Goal: Information Seeking & Learning: Learn about a topic

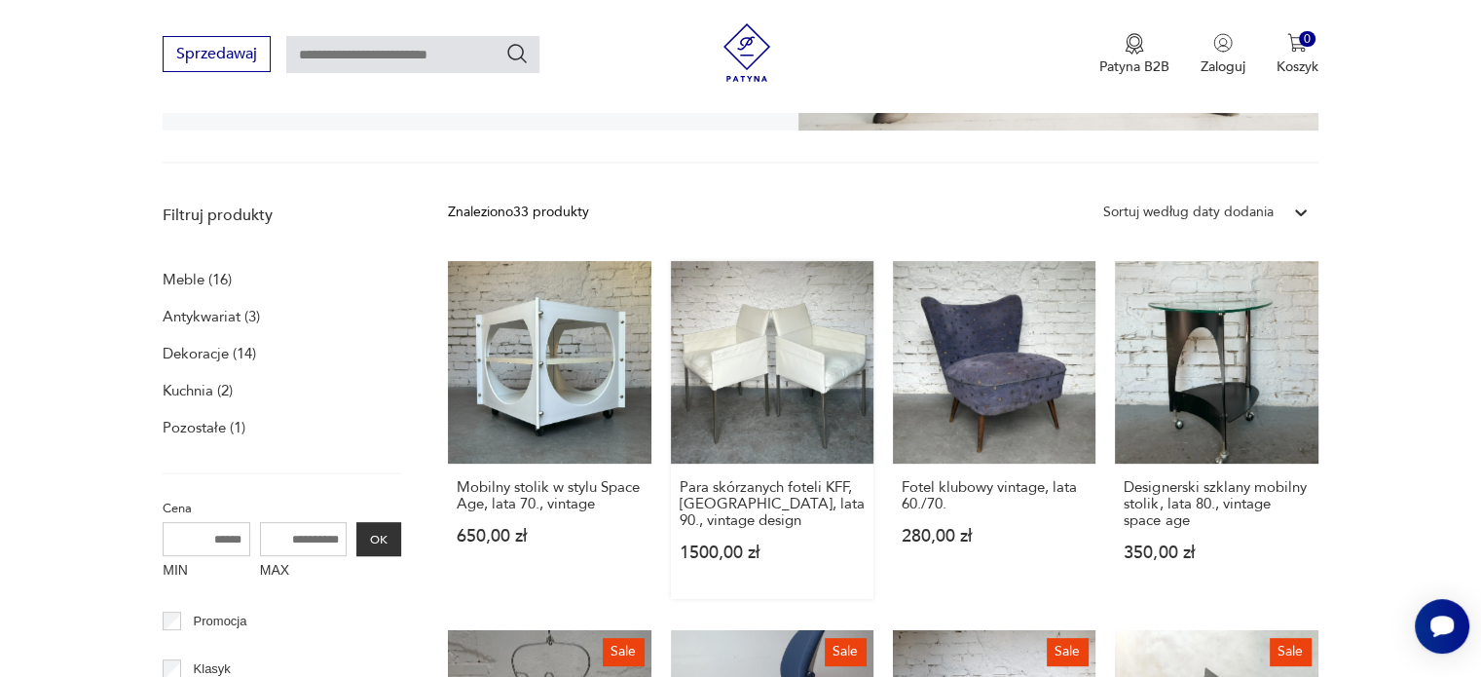
click at [787, 334] on link "Para skórzanych foteli KFF, [GEOGRAPHIC_DATA], lata 90., vintage design 1500,00…" at bounding box center [772, 430] width 203 height 338
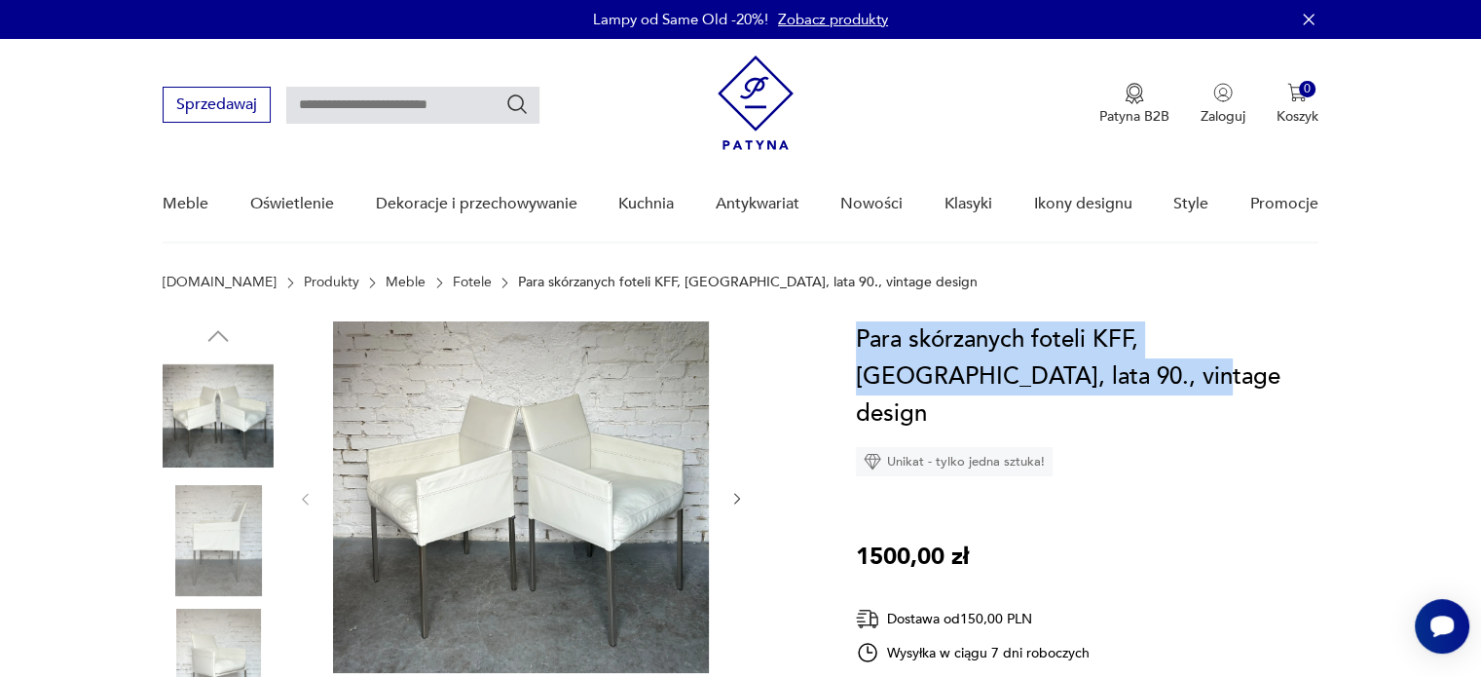
drag, startPoint x: 858, startPoint y: 334, endPoint x: 1076, endPoint y: 365, distance: 220.3
click at [1076, 365] on h1 "Para skórzanych foteli KFF, [GEOGRAPHIC_DATA], lata 90., vintage design" at bounding box center [1087, 376] width 463 height 111
copy h1 "Para skórzanych foteli KFF, [GEOGRAPHIC_DATA], lata 90., vintage design"
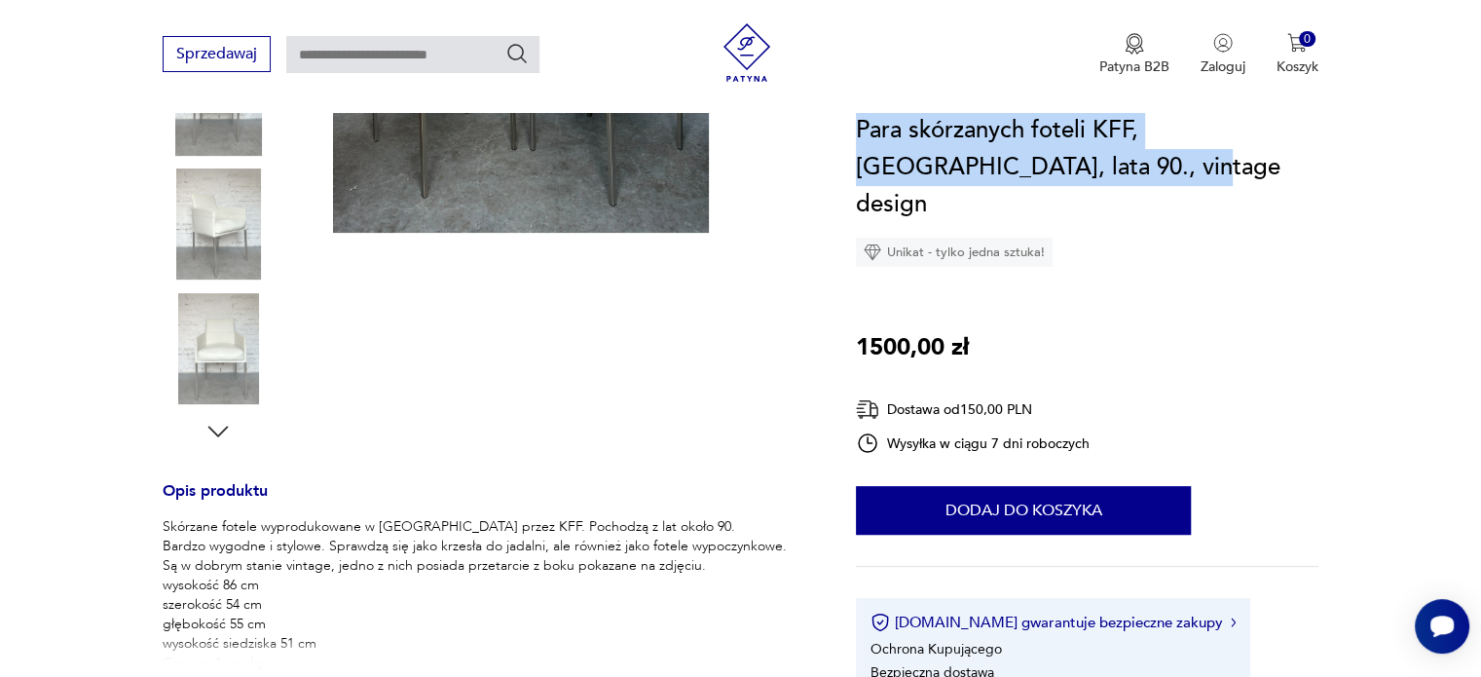
scroll to position [487, 0]
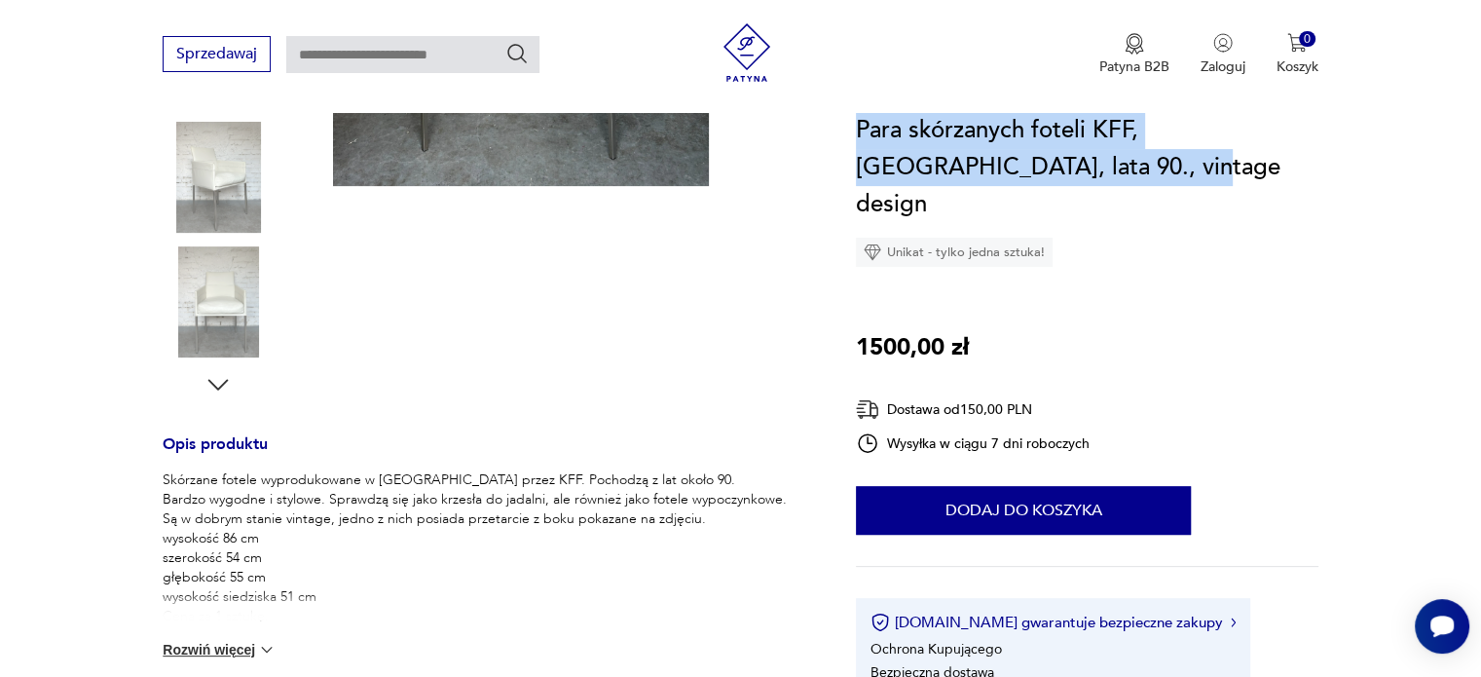
click at [227, 653] on button "Rozwiń więcej" at bounding box center [219, 649] width 113 height 19
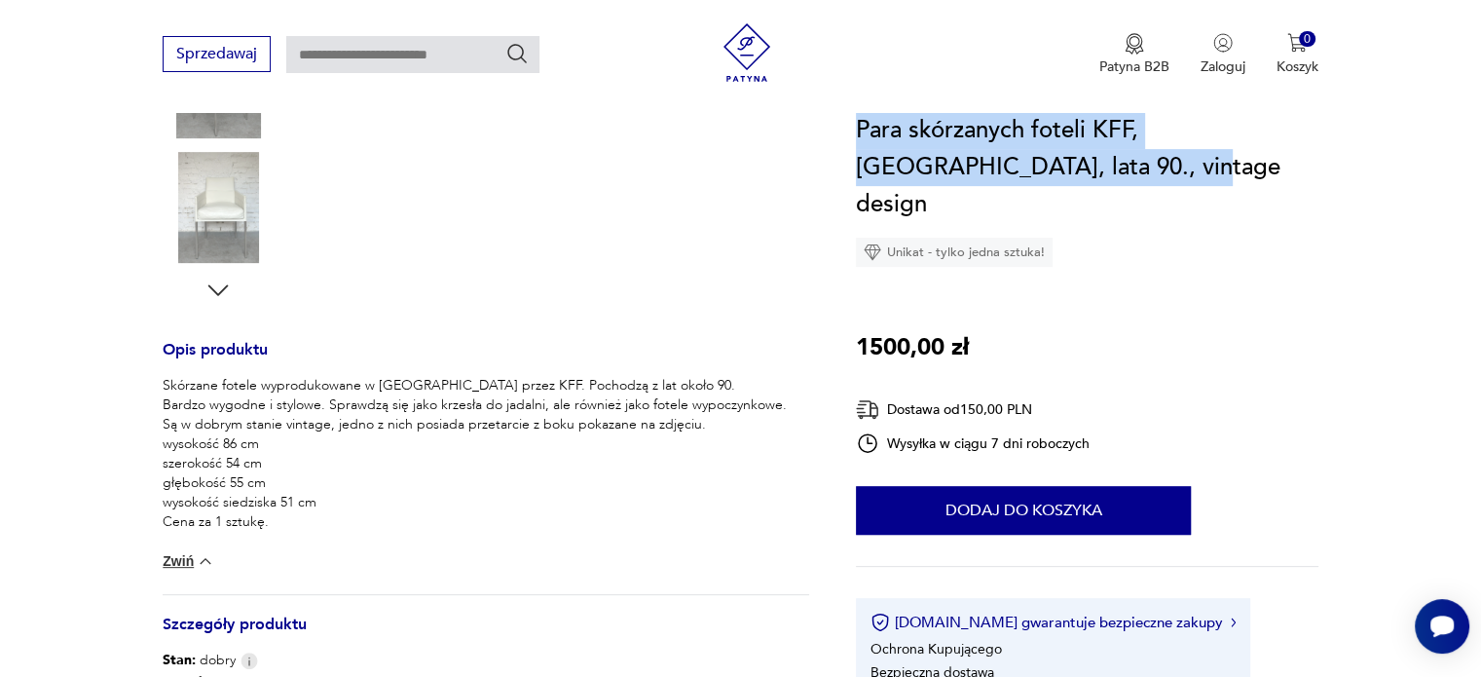
scroll to position [584, 0]
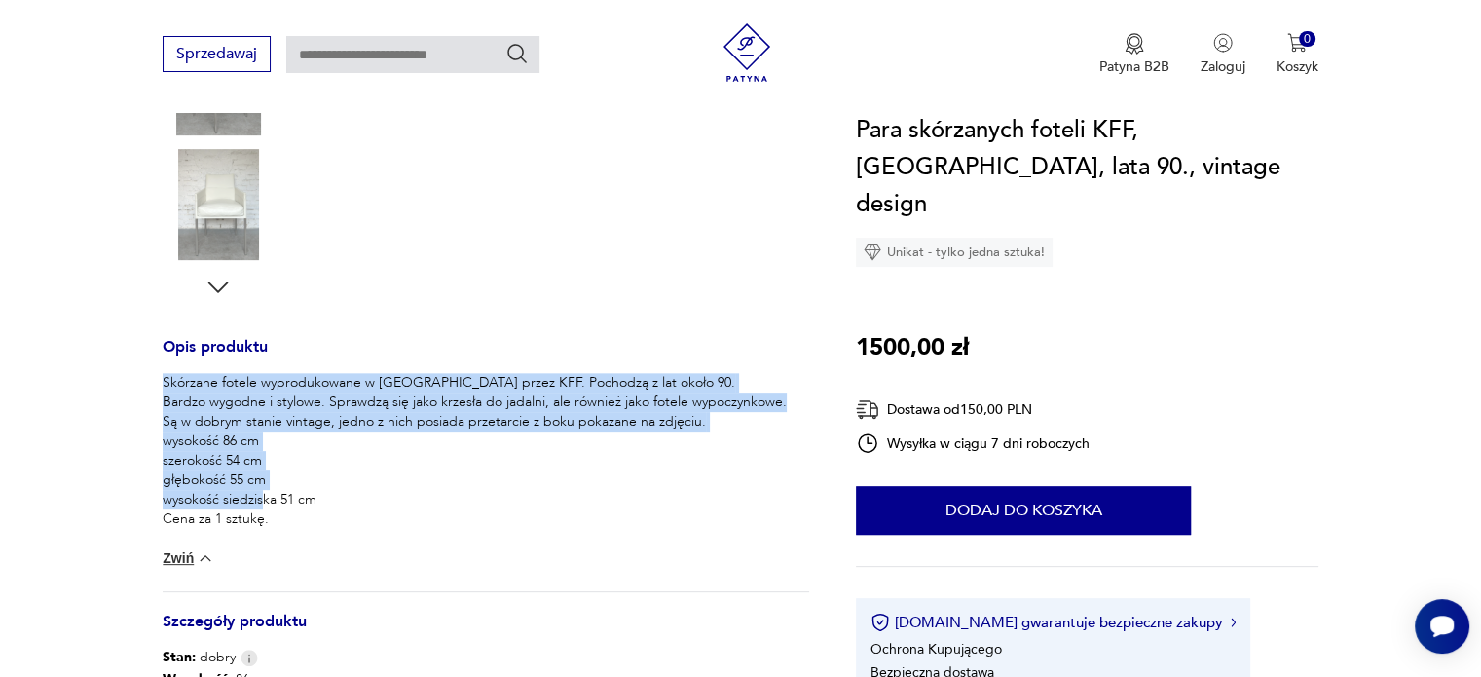
drag, startPoint x: 164, startPoint y: 377, endPoint x: 335, endPoint y: 497, distance: 209.1
click at [335, 497] on p "Skórzane fotele wyprodukowane w [GEOGRAPHIC_DATA] przez KFF. Pochodzą z lat oko…" at bounding box center [475, 451] width 624 height 156
copy p "Skórzane fotele wyprodukowane w [GEOGRAPHIC_DATA] przez KFF. Pochodzą z lat oko…"
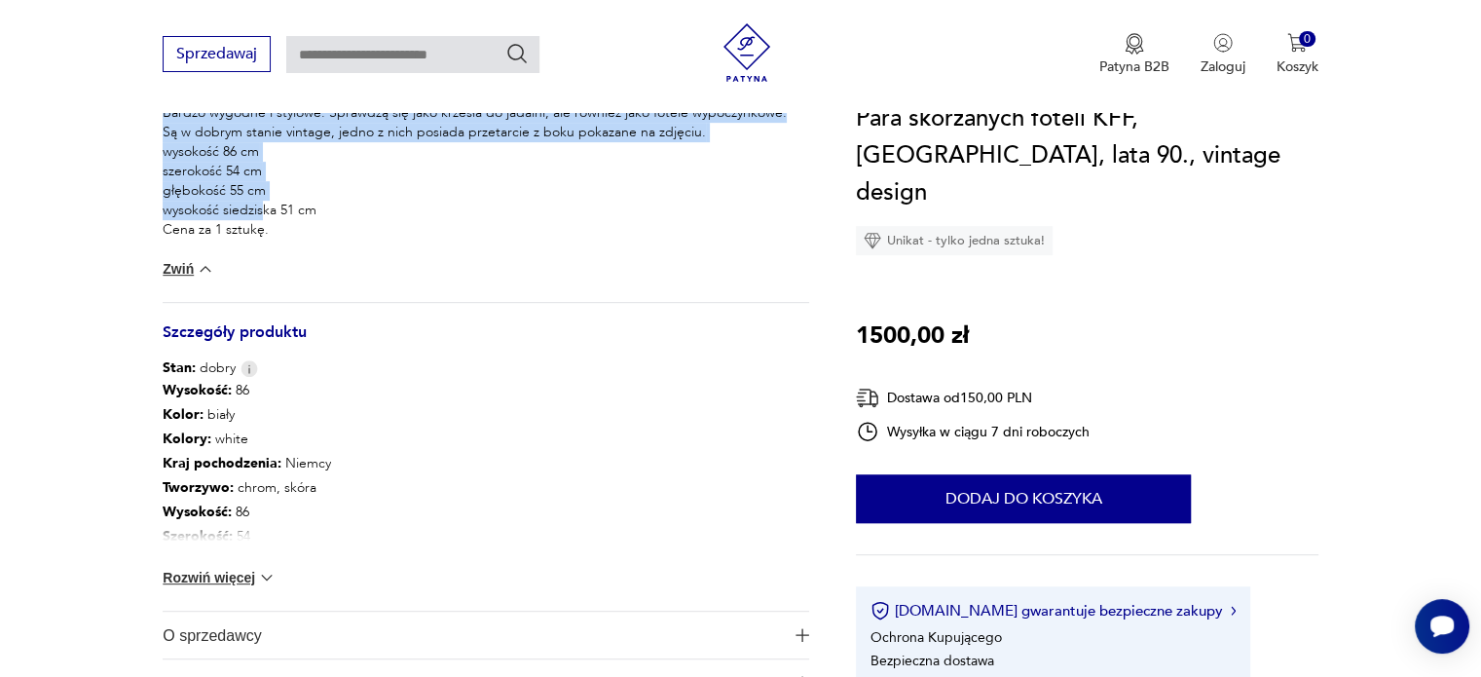
scroll to position [876, 0]
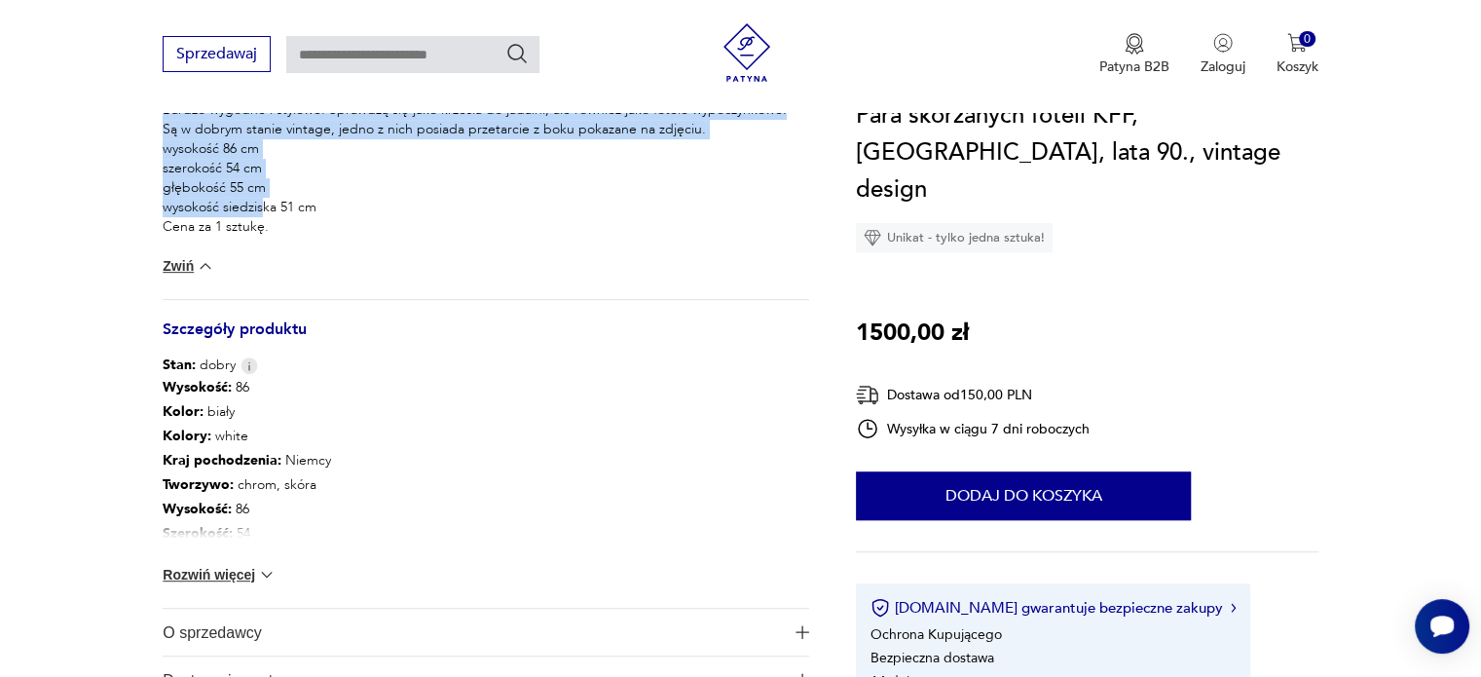
click at [222, 579] on button "Rozwiń więcej" at bounding box center [219, 574] width 113 height 19
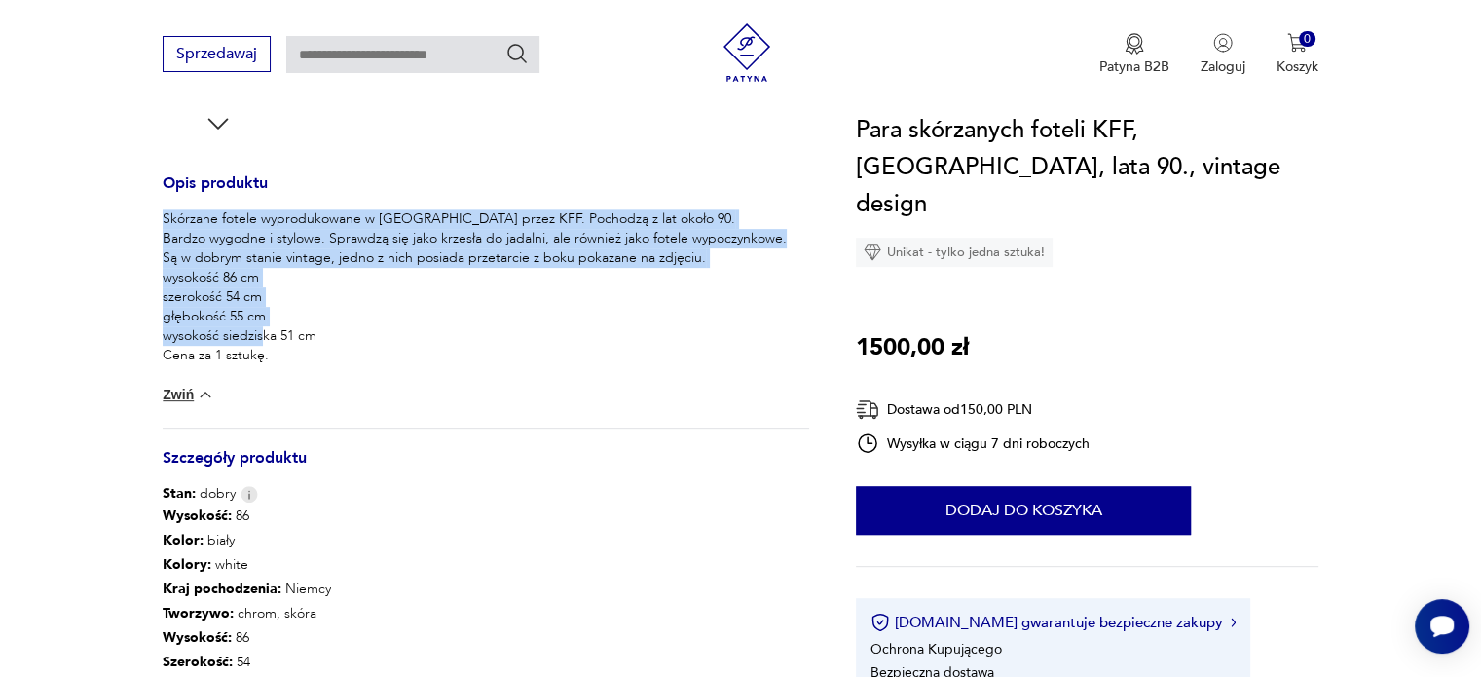
scroll to position [487, 0]
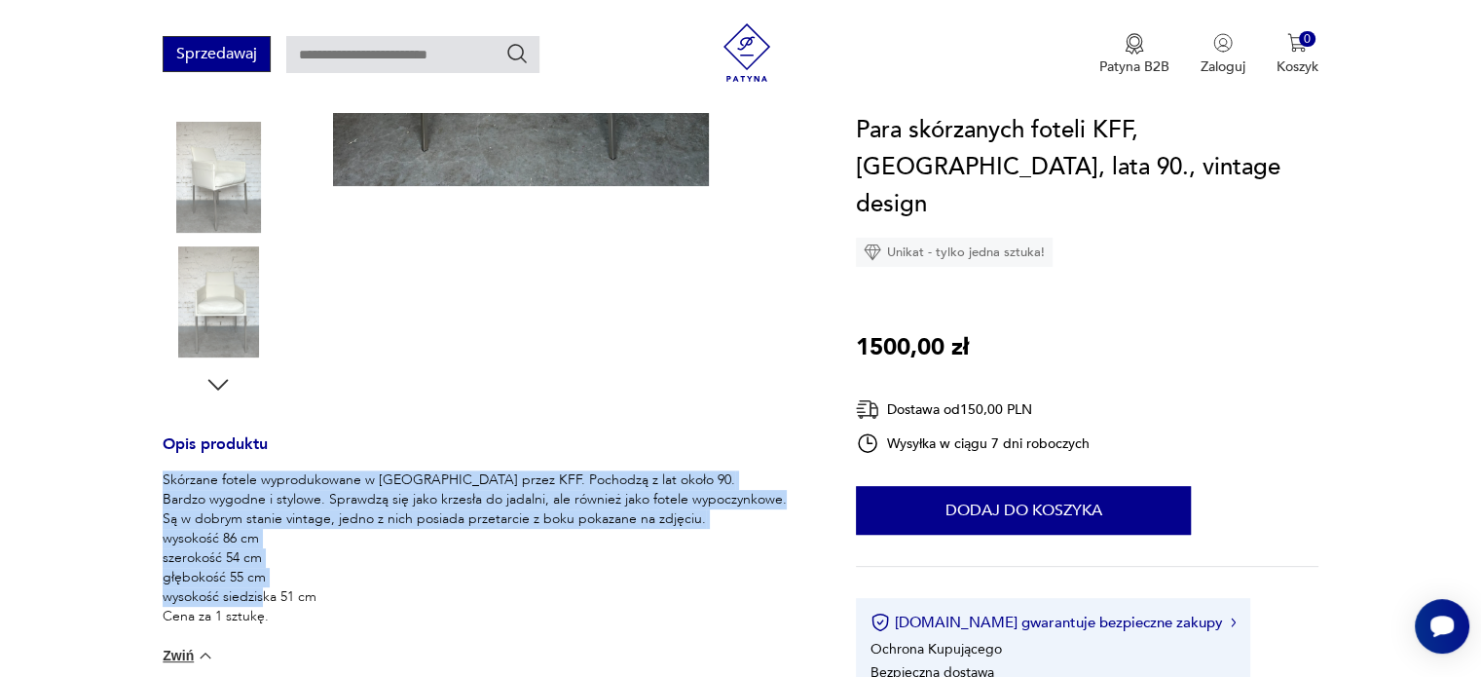
click at [198, 63] on button "Sprzedawaj" at bounding box center [217, 54] width 108 height 36
